Goal: Information Seeking & Learning: Learn about a topic

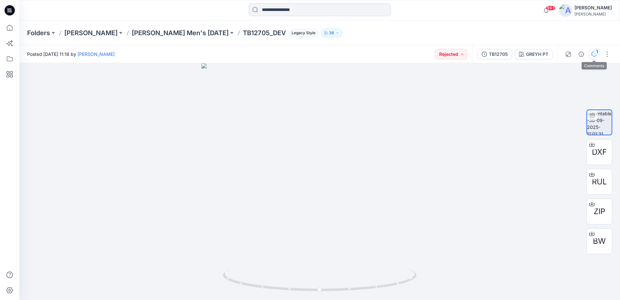
click at [593, 55] on icon "button" at bounding box center [594, 54] width 5 height 5
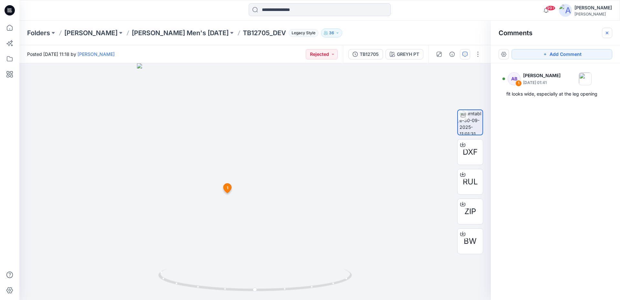
click at [608, 31] on icon "button" at bounding box center [607, 32] width 5 height 5
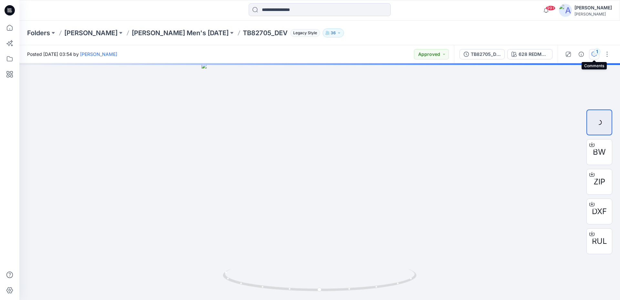
click at [592, 56] on icon "button" at bounding box center [594, 54] width 5 height 5
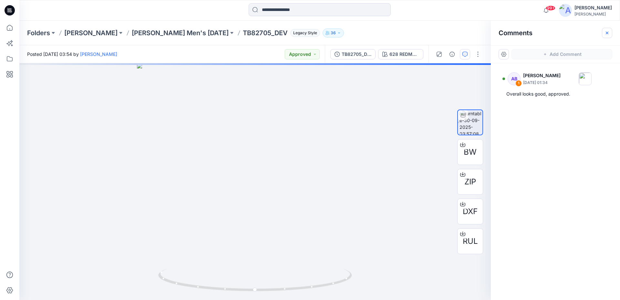
click at [608, 34] on icon "button" at bounding box center [607, 32] width 5 height 5
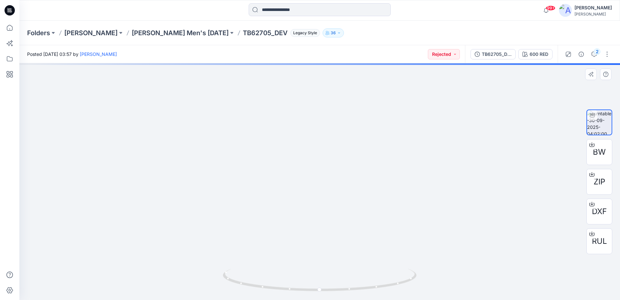
drag, startPoint x: 330, startPoint y: 122, endPoint x: 333, endPoint y: 217, distance: 95.0
click at [333, 217] on img at bounding box center [323, 74] width 858 height 452
click at [595, 56] on icon "button" at bounding box center [594, 54] width 5 height 5
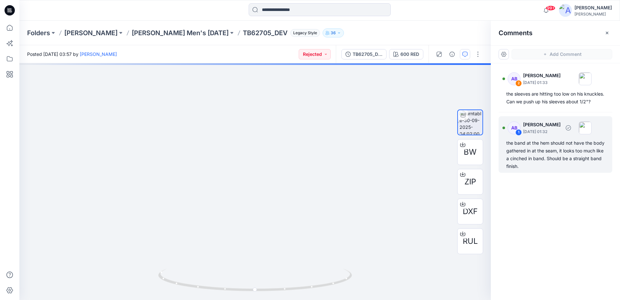
click at [539, 161] on div "the band at the hem should not have the body gathered in at the seam, it looks …" at bounding box center [556, 154] width 98 height 31
click at [560, 135] on p "October 02, 2025 01:32" at bounding box center [541, 132] width 37 height 6
click at [552, 196] on div "AB 2 Allison Best October 02, 2025 01:33 the sleeves are hitting too low on his…" at bounding box center [555, 169] width 129 height 213
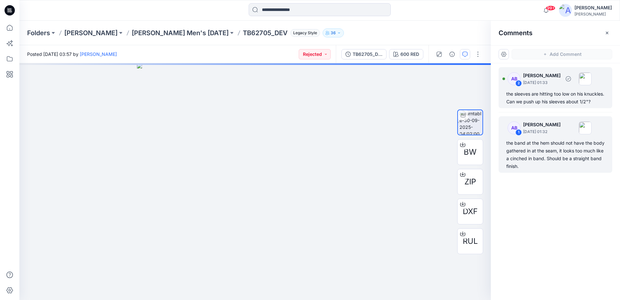
click at [546, 100] on div "the sleeves are hitting too low on his knuckles. Can we push up his sleeves abo…" at bounding box center [556, 98] width 98 height 16
click at [544, 157] on div "the band at the hem should not have the body gathered in at the seam, it looks …" at bounding box center [556, 154] width 98 height 31
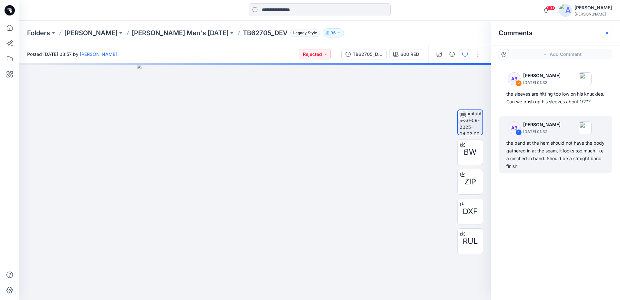
click at [603, 35] on button "button" at bounding box center [607, 33] width 10 height 10
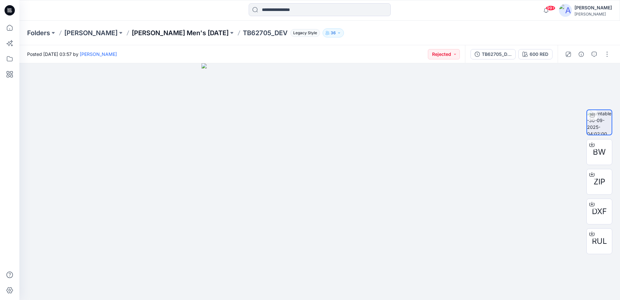
click at [164, 31] on p "[PERSON_NAME] Men's [DATE]" at bounding box center [180, 32] width 97 height 9
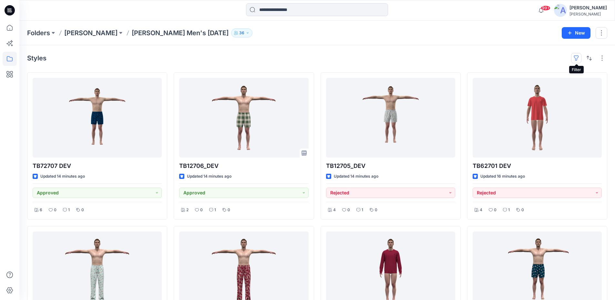
click at [576, 58] on button "button" at bounding box center [576, 58] width 10 height 10
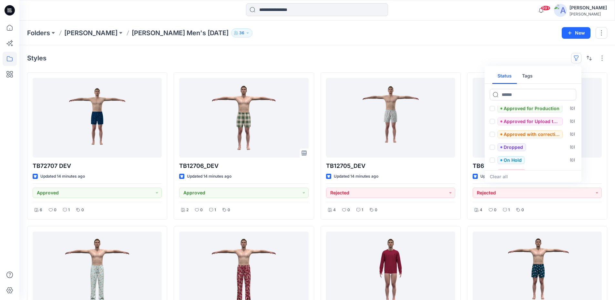
scroll to position [52, 0]
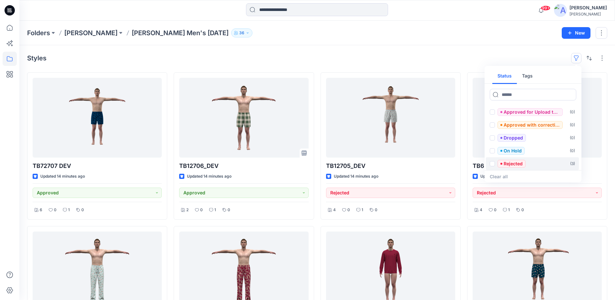
click at [493, 164] on span at bounding box center [492, 163] width 5 height 5
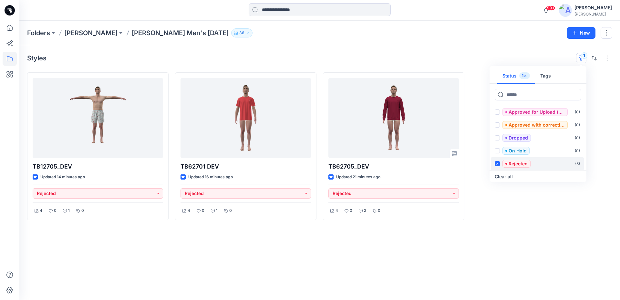
click at [497, 164] on icon at bounding box center [497, 164] width 3 height 2
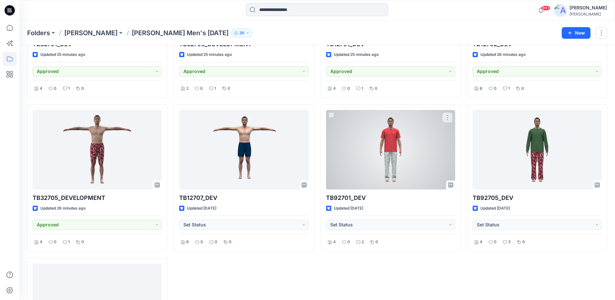
scroll to position [542, 0]
